Goal: Task Accomplishment & Management: Use online tool/utility

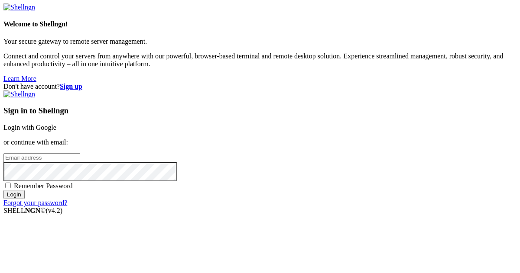
click at [80, 153] on input "email" at bounding box center [41, 157] width 77 height 9
click at [3, 154] on protonpass-control-6e3a at bounding box center [3, 157] width 0 height 7
type input "[EMAIL_ADDRESS][DOMAIN_NAME]"
click at [25, 199] on input "Login" at bounding box center [13, 194] width 21 height 9
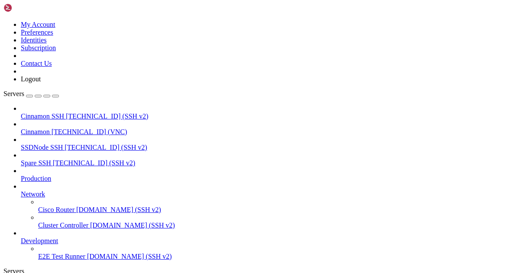
click at [50, 128] on span "Cinnamon" at bounding box center [35, 131] width 29 height 7
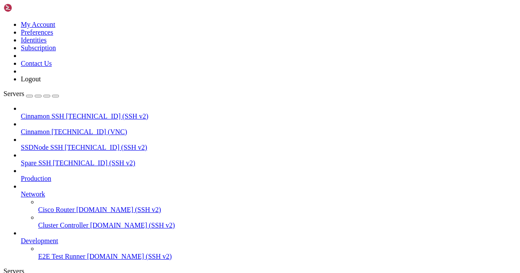
click at [66, 128] on span "[TECHNICAL_ID] (VNC)" at bounding box center [90, 131] width 76 height 7
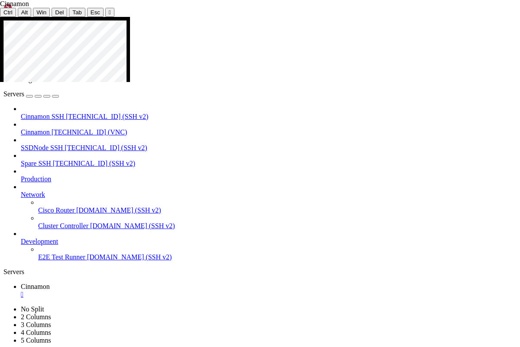
drag, startPoint x: 128, startPoint y: 114, endPoint x: 300, endPoint y: 156, distance: 177.0
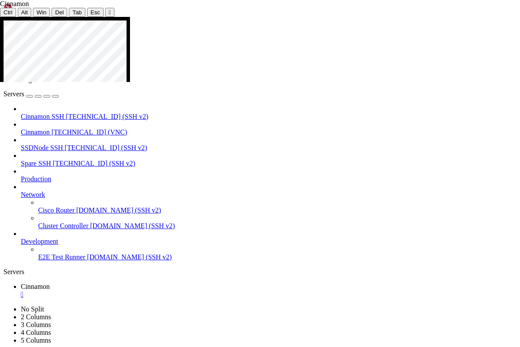
drag, startPoint x: 130, startPoint y: 115, endPoint x: 293, endPoint y: 160, distance: 169.2
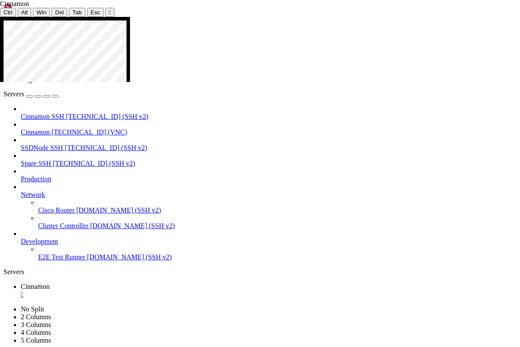
drag, startPoint x: 50, startPoint y: 143, endPoint x: 183, endPoint y: 172, distance: 136.2
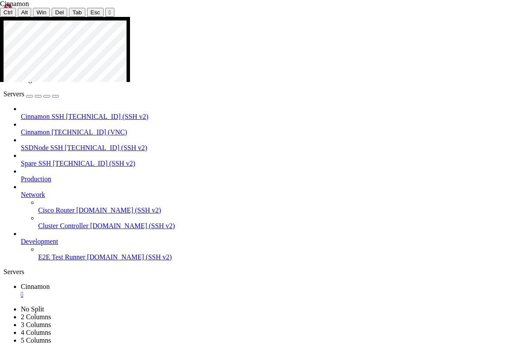
drag, startPoint x: 132, startPoint y: 223, endPoint x: 354, endPoint y: 250, distance: 224.0
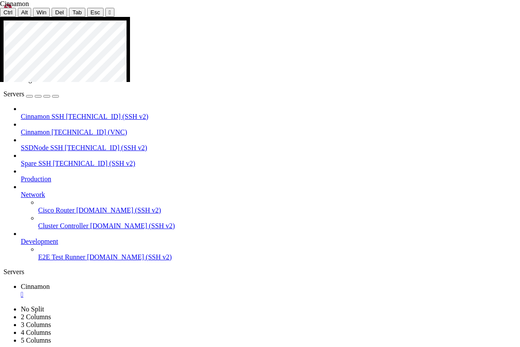
drag, startPoint x: 267, startPoint y: 141, endPoint x: 267, endPoint y: 225, distance: 84.1
drag, startPoint x: 266, startPoint y: 140, endPoint x: 265, endPoint y: 316, distance: 175.9
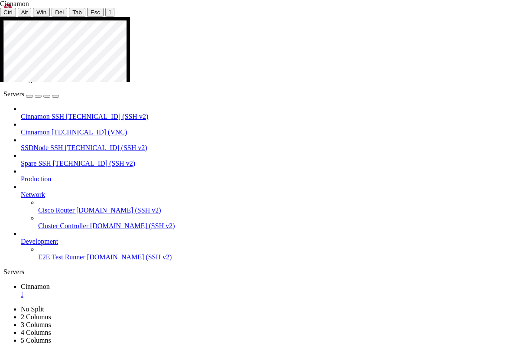
drag, startPoint x: 133, startPoint y: 225, endPoint x: 358, endPoint y: 250, distance: 226.3
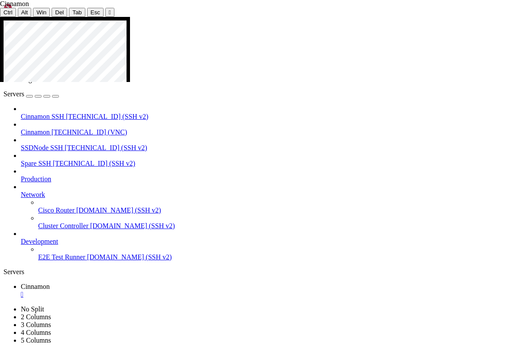
drag, startPoint x: 134, startPoint y: 225, endPoint x: 296, endPoint y: 260, distance: 165.5
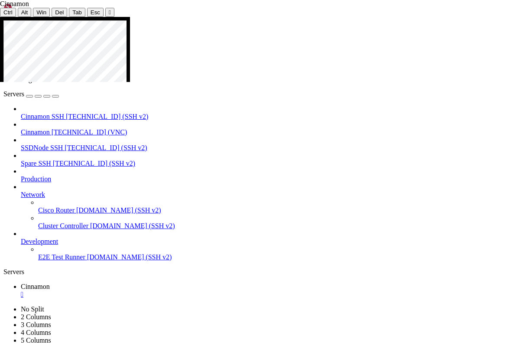
drag, startPoint x: 134, startPoint y: 225, endPoint x: 296, endPoint y: 258, distance: 165.5
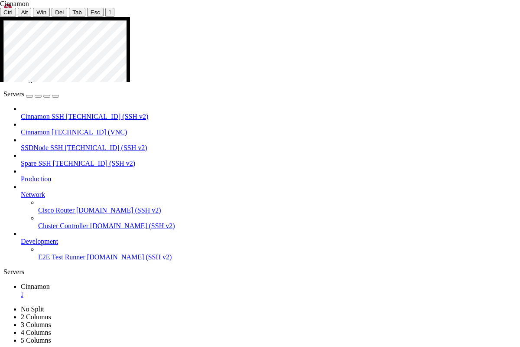
drag, startPoint x: 211, startPoint y: 182, endPoint x: 342, endPoint y: 215, distance: 135.6
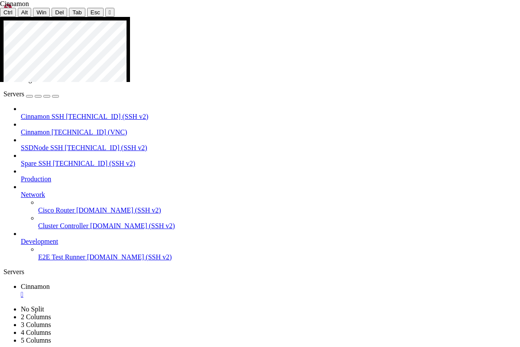
drag, startPoint x: 128, startPoint y: 117, endPoint x: 335, endPoint y: 135, distance: 207.9
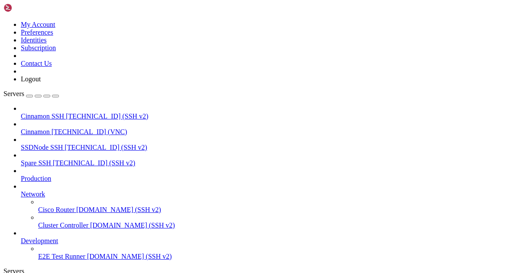
click at [3, 21] on icon at bounding box center [3, 21] width 0 height 0
click at [41, 83] on link "Logout" at bounding box center [31, 78] width 20 height 7
